Goal: Task Accomplishment & Management: Manage account settings

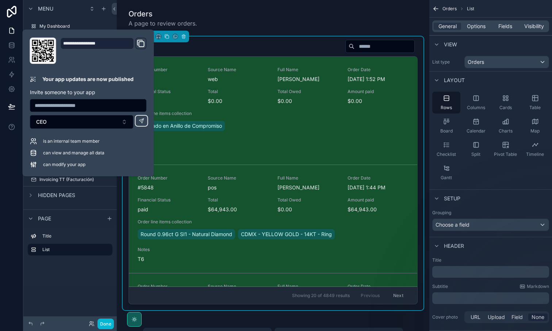
click at [6, 191] on div at bounding box center [11, 165] width 23 height 331
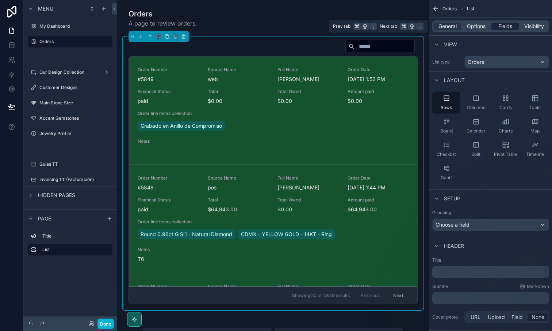
click at [504, 28] on span "Fields" at bounding box center [506, 26] width 14 height 7
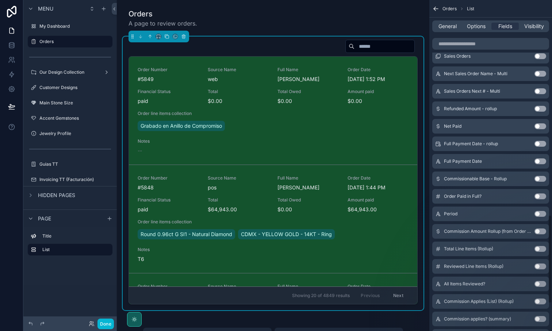
scroll to position [732, 0]
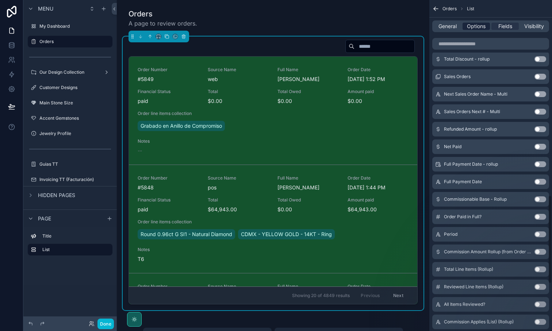
click at [474, 26] on span "Options" at bounding box center [476, 26] width 19 height 7
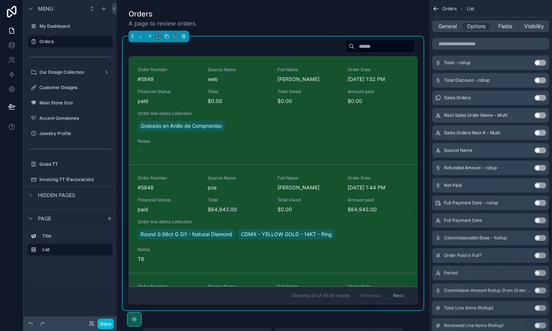
scroll to position [1469, 0]
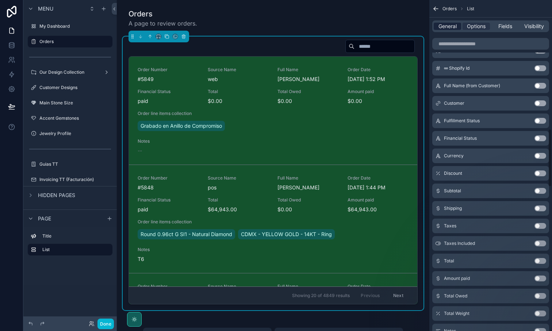
click at [450, 28] on span "General" at bounding box center [448, 26] width 18 height 7
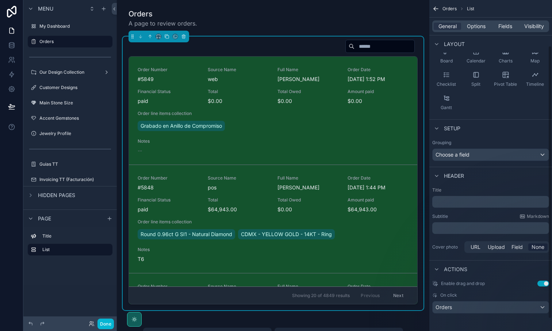
scroll to position [0, 0]
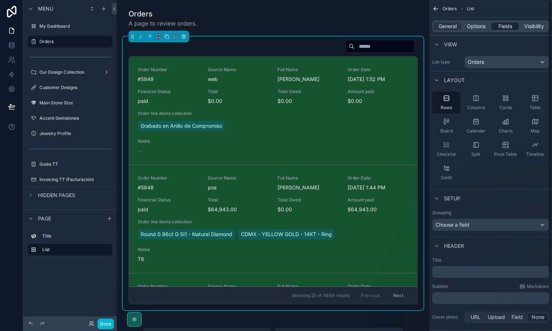
click at [505, 29] on span "Fields" at bounding box center [506, 26] width 14 height 7
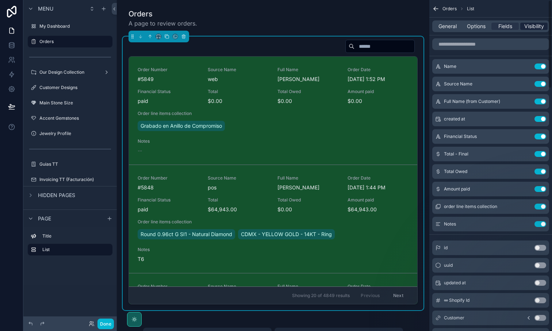
click at [534, 30] on span "Visibility" at bounding box center [535, 26] width 20 height 7
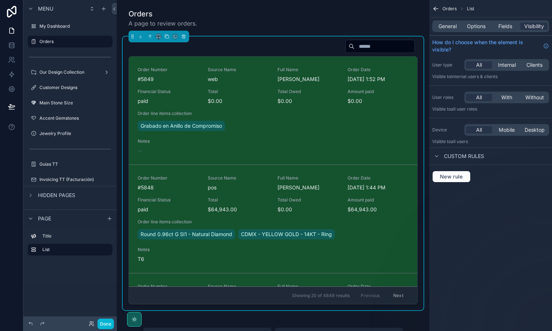
click at [325, 53] on div "scrollable content" at bounding box center [273, 47] width 289 height 17
click at [446, 28] on span "General" at bounding box center [448, 26] width 18 height 7
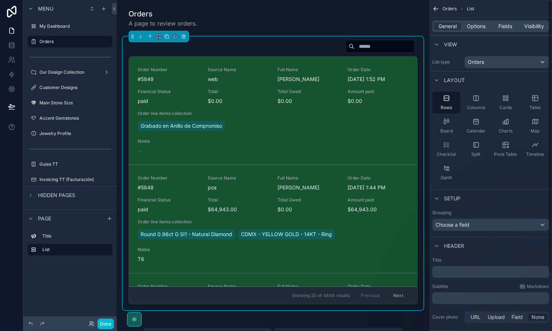
click at [355, 48] on input "scrollable content" at bounding box center [385, 46] width 60 height 10
click at [447, 26] on span "General" at bounding box center [448, 26] width 18 height 7
click at [448, 26] on span "General" at bounding box center [448, 26] width 18 height 7
click at [476, 24] on span "Options" at bounding box center [476, 26] width 19 height 7
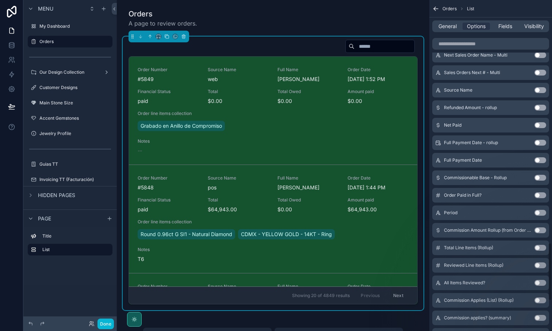
scroll to position [1376, 0]
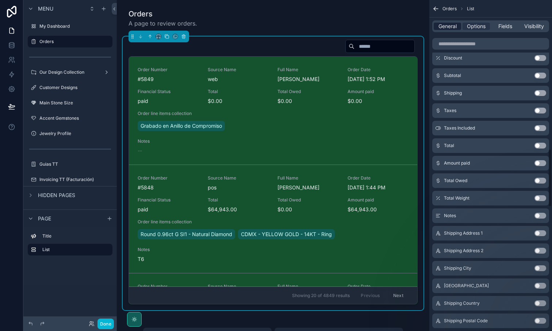
click at [444, 27] on span "General" at bounding box center [448, 26] width 18 height 7
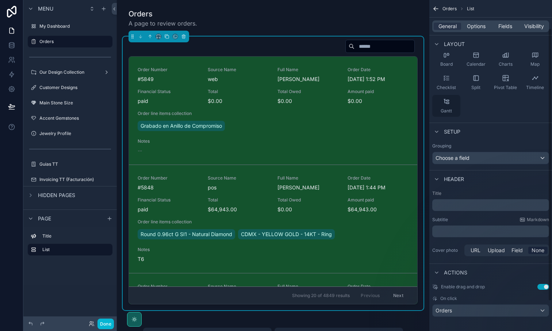
scroll to position [70, 0]
